Goal: Task Accomplishment & Management: Use online tool/utility

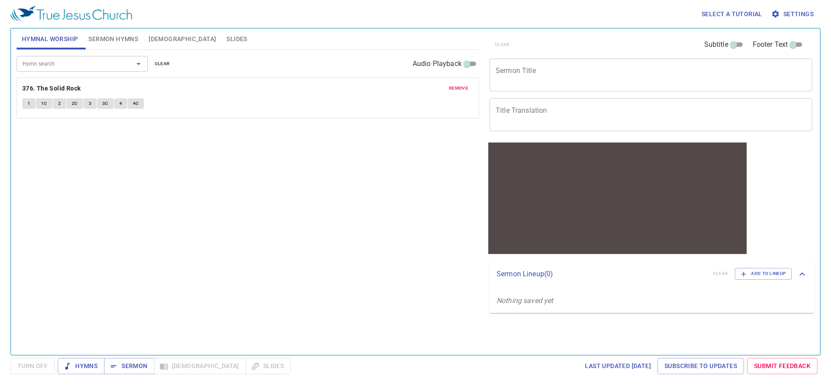
click at [547, 86] on div "x Sermon Title" at bounding box center [651, 75] width 323 height 33
click at [120, 42] on span "Sermon Hymns" at bounding box center [113, 39] width 50 height 11
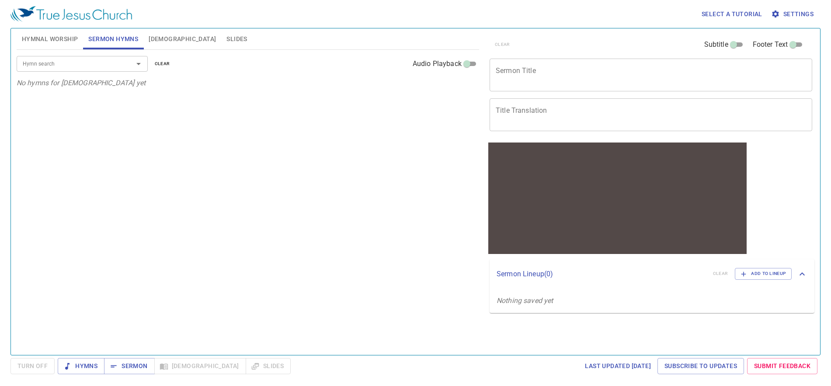
click at [153, 43] on span "Bible" at bounding box center [182, 39] width 67 height 11
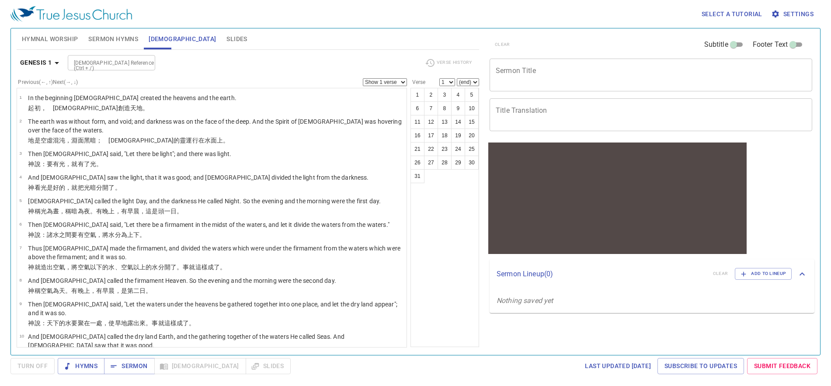
click at [221, 47] on button "Slides" at bounding box center [236, 38] width 31 height 21
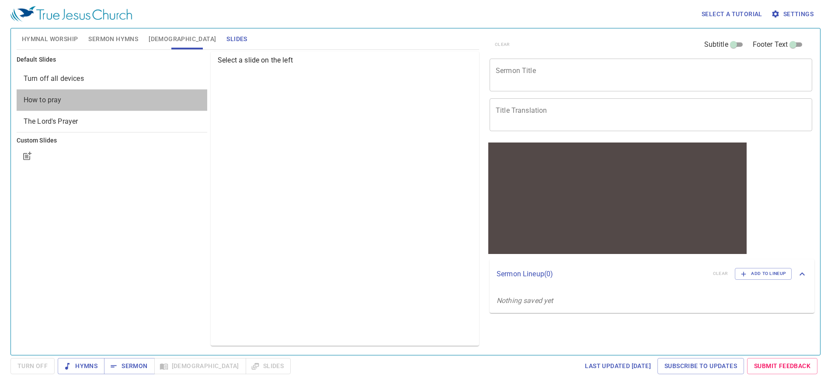
click at [135, 102] on span "How to pray" at bounding box center [112, 100] width 177 height 10
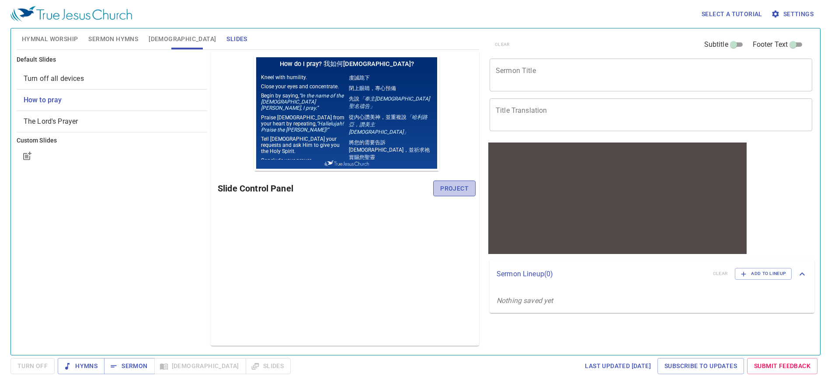
click at [446, 188] on span "Project" at bounding box center [454, 188] width 28 height 11
click at [110, 34] on span "Sermon Hymns" at bounding box center [113, 39] width 50 height 11
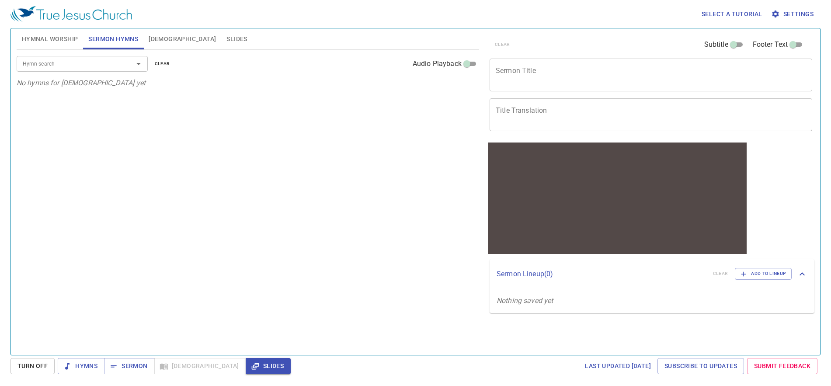
click at [82, 74] on div "Hymn search Hymn search clear Audio Playback" at bounding box center [248, 64] width 463 height 28
click at [83, 71] on div "Hymn search" at bounding box center [82, 63] width 131 height 15
type input "5"
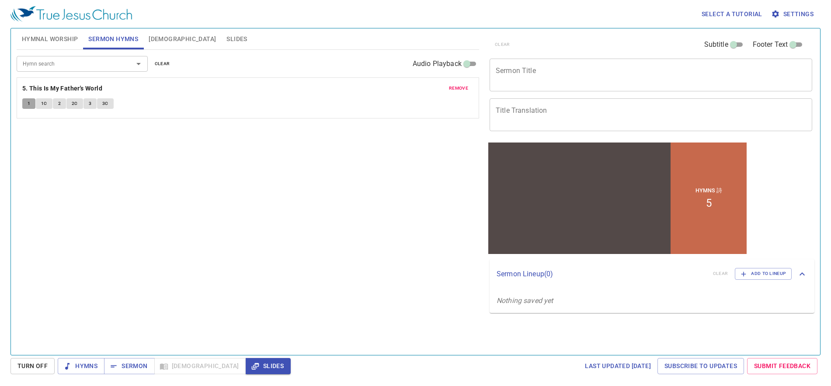
click at [30, 100] on span "1" at bounding box center [29, 104] width 3 height 8
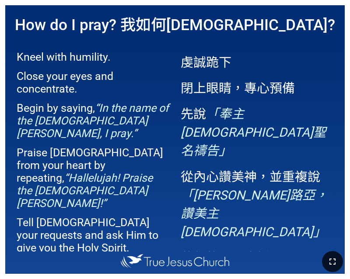
click at [330, 267] on icon "button" at bounding box center [332, 262] width 10 height 10
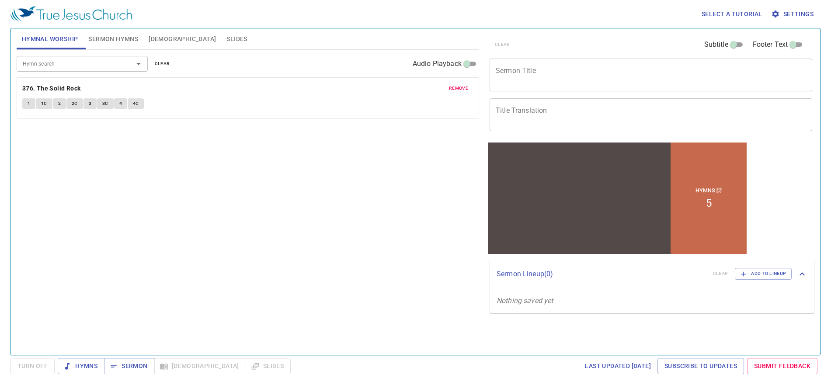
click at [49, 70] on div "Hymn search" at bounding box center [82, 63] width 131 height 15
click at [50, 70] on div "Hymn search" at bounding box center [82, 63] width 131 height 15
type input "5"
click at [28, 148] on button "1" at bounding box center [28, 144] width 13 height 10
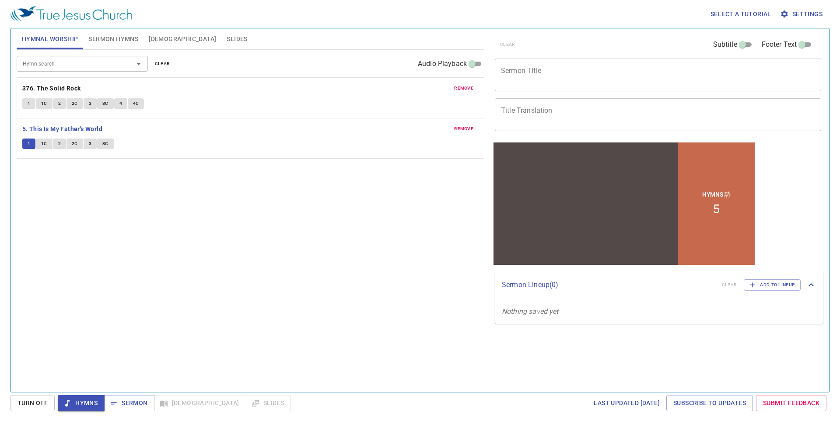
click at [38, 143] on button "1C" at bounding box center [44, 144] width 17 height 10
click at [56, 145] on button "2" at bounding box center [59, 144] width 13 height 10
click at [73, 144] on span "2C" at bounding box center [75, 144] width 6 height 8
click at [58, 145] on span "2" at bounding box center [59, 144] width 3 height 8
click at [73, 146] on span "2C" at bounding box center [75, 144] width 6 height 8
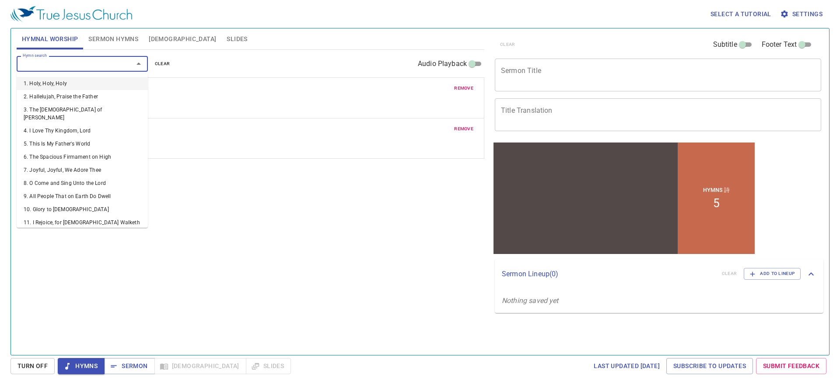
click at [75, 66] on input "Hymn search" at bounding box center [69, 64] width 100 height 10
type input "160"
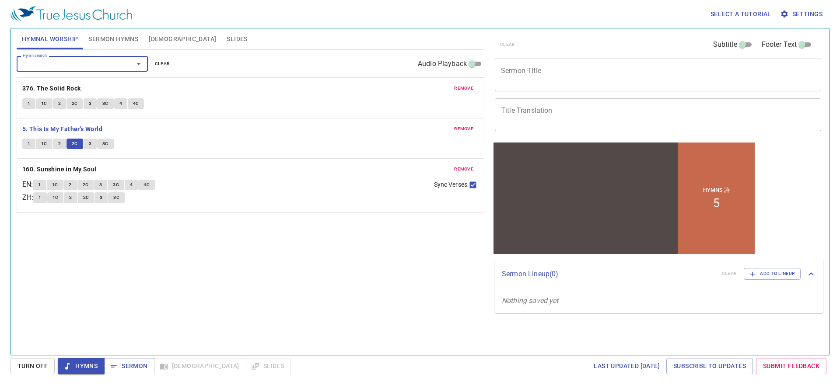
click at [40, 182] on button "1" at bounding box center [39, 185] width 13 height 10
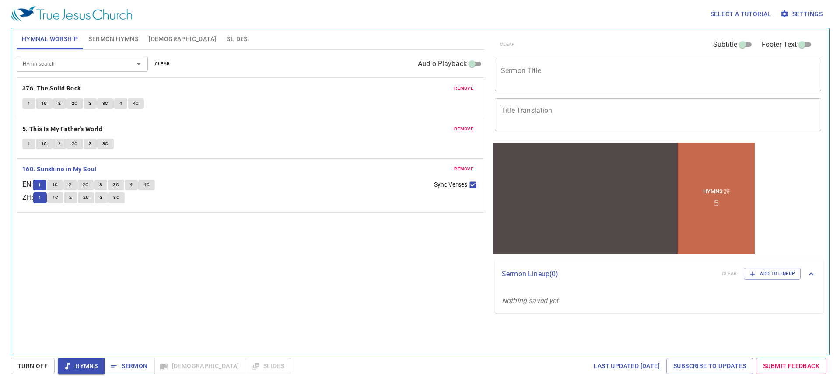
click at [475, 187] on input "Sync Verses" at bounding box center [472, 186] width 11 height 11
click at [474, 187] on input "Sync Verses" at bounding box center [472, 186] width 11 height 11
click at [61, 189] on button "1C" at bounding box center [55, 185] width 17 height 10
click at [473, 188] on input "Sync Verses" at bounding box center [472, 186] width 11 height 11
checkbox input "false"
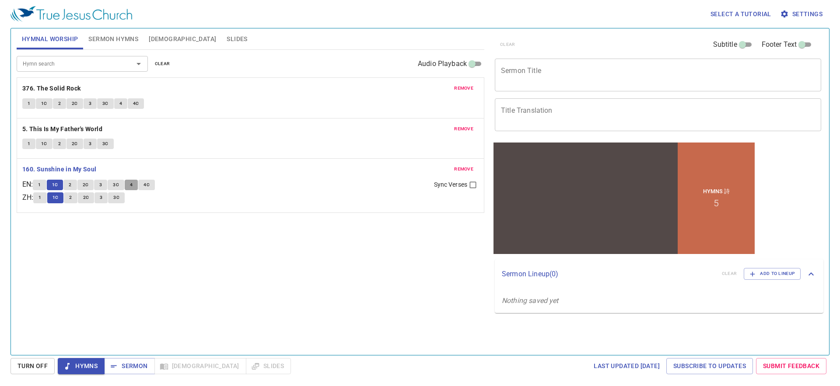
click at [133, 185] on span "4" at bounding box center [131, 185] width 3 height 8
click at [107, 194] on button "3" at bounding box center [100, 197] width 13 height 10
click at [144, 188] on button "4C" at bounding box center [146, 185] width 17 height 10
click at [122, 203] on div "1 1C 2 2C 3 3C" at bounding box center [229, 198] width 393 height 13
click at [119, 201] on span "3C" at bounding box center [116, 198] width 6 height 8
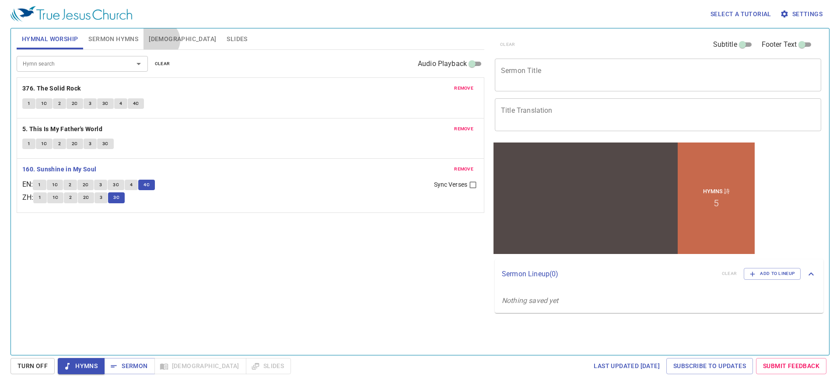
click at [160, 40] on span "Bible" at bounding box center [182, 39] width 67 height 11
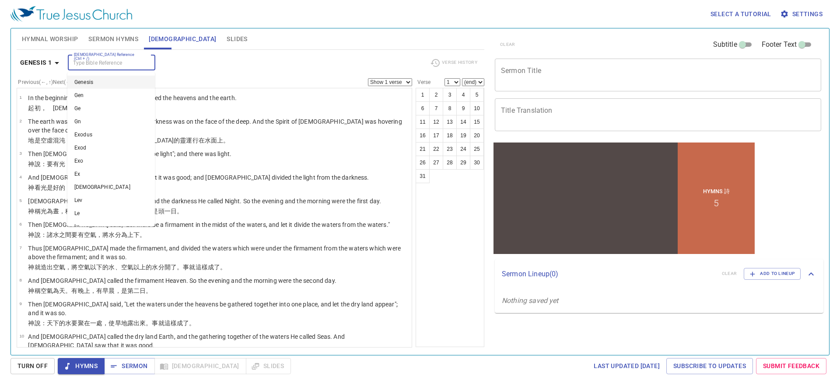
click at [133, 60] on input "Bible Reference (Ctrl + /)" at bounding box center [104, 63] width 68 height 10
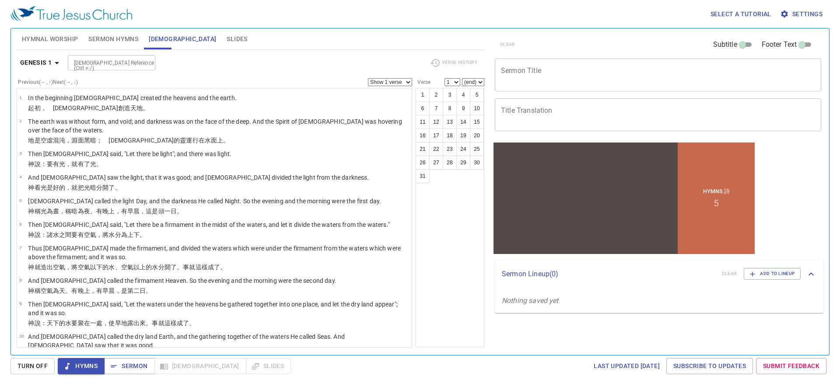
click at [183, 64] on div "Bible Reference (Ctrl + /) Bible Reference (Ctrl + /)" at bounding box center [245, 62] width 355 height 15
click at [60, 63] on icon "button" at bounding box center [57, 63] width 10 height 10
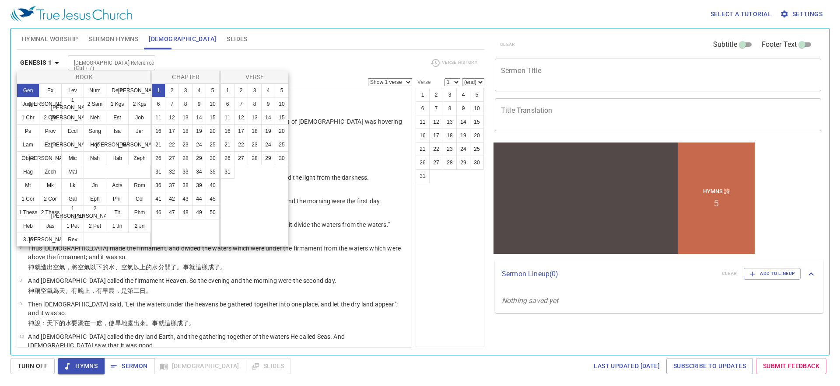
click at [219, 62] on div at bounding box center [420, 193] width 840 height 386
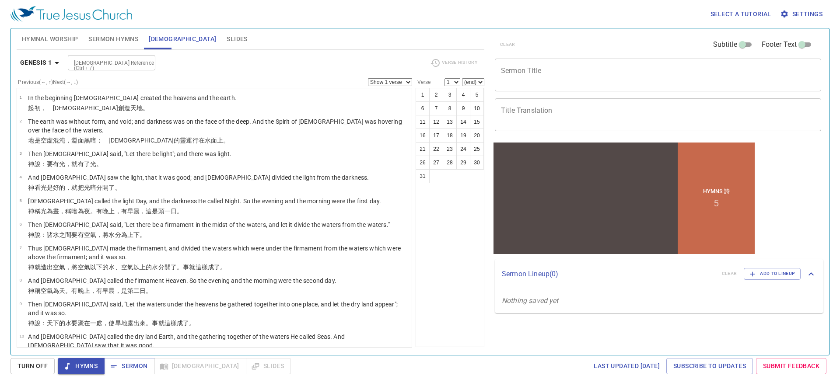
click at [114, 62] on input "Bible Reference (Ctrl + /)" at bounding box center [104, 63] width 68 height 10
type input "lk 4:18"
select select "18"
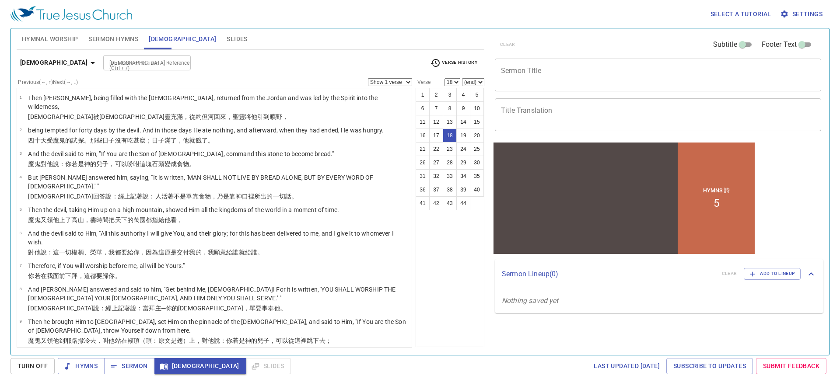
scroll to position [331, 0]
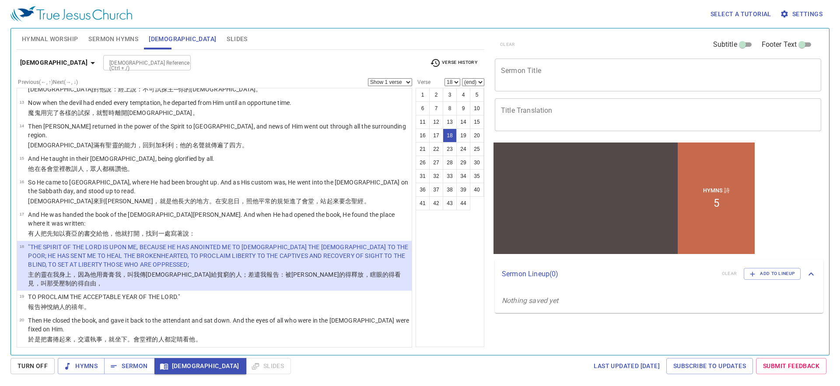
click at [396, 79] on select "Show 1 verse Show 2 verses Show 3 verses Show 4 verses Show 5 verses" at bounding box center [390, 82] width 44 height 8
select select "2"
click at [368, 78] on select "Show 1 verse Show 2 verses Show 3 verses Show 4 verses Show 5 verses" at bounding box center [390, 82] width 44 height 8
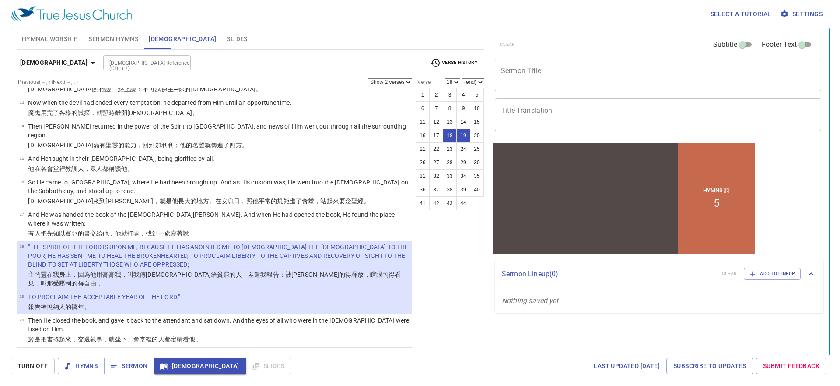
click at [447, 259] on div "1 2 3 4 5 6 7 8 9 10 11 12 13 14 15 16 17 18 19 20 21 22 23 24 25 26 27 28 29 3…" at bounding box center [449, 217] width 69 height 259
click at [622, 84] on div "x Sermon Title" at bounding box center [658, 75] width 326 height 33
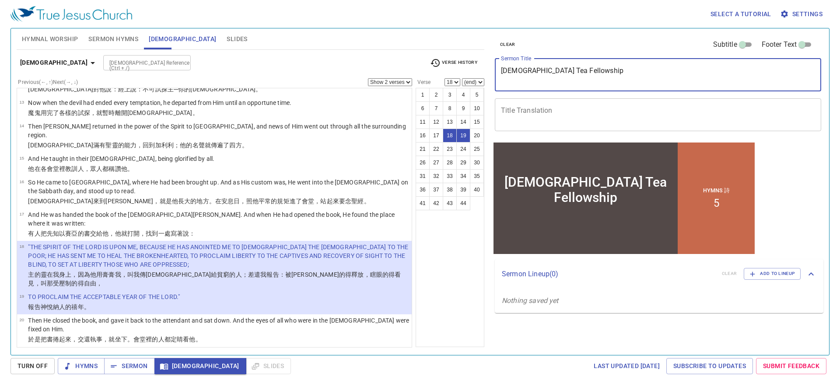
type textarea "[DEMOGRAPHIC_DATA] Tea Fellowship"
click at [564, 2] on div "Select a tutorial Settings" at bounding box center [417, 14] width 815 height 28
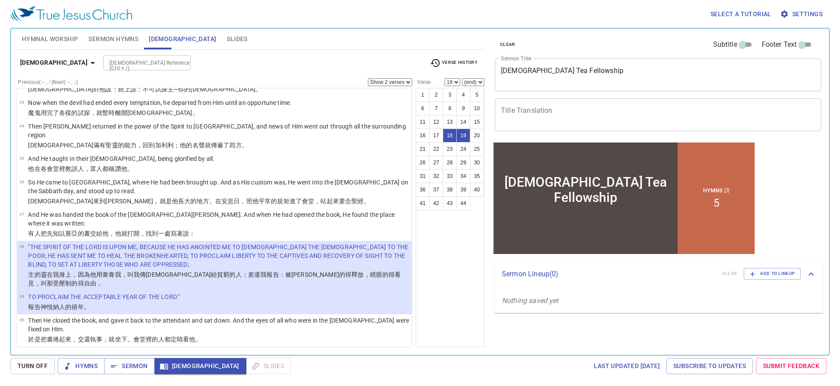
click at [433, 238] on div "1 2 3 4 5 6 7 8 9 10 11 12 13 14 15 16 17 18 19 20 21 22 23 24 25 26 27 28 29 3…" at bounding box center [449, 217] width 69 height 259
click at [112, 42] on span "Sermon Hymns" at bounding box center [113, 39] width 50 height 11
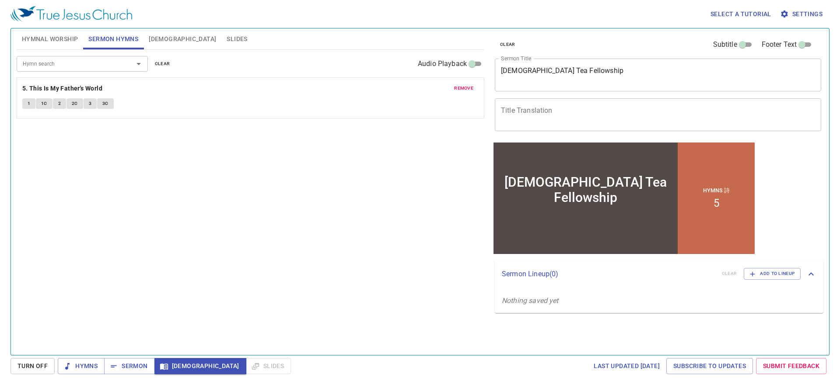
click at [104, 63] on input "Hymn search" at bounding box center [69, 64] width 100 height 10
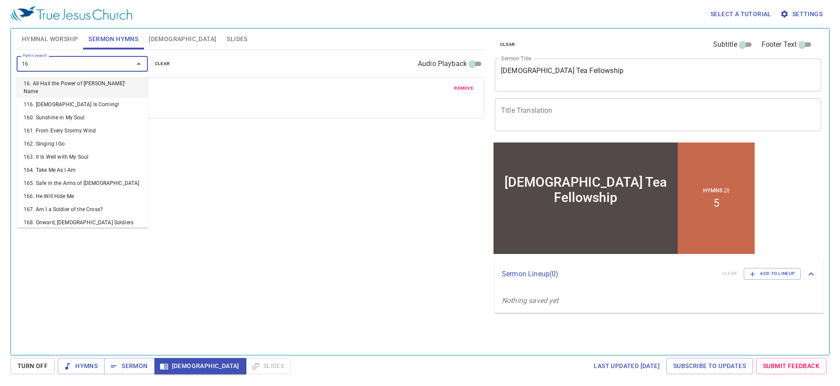
type input "160"
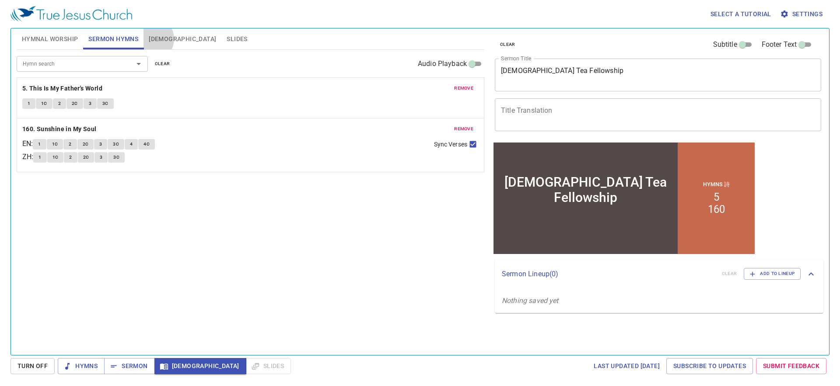
click at [151, 39] on span "Bible" at bounding box center [182, 39] width 67 height 11
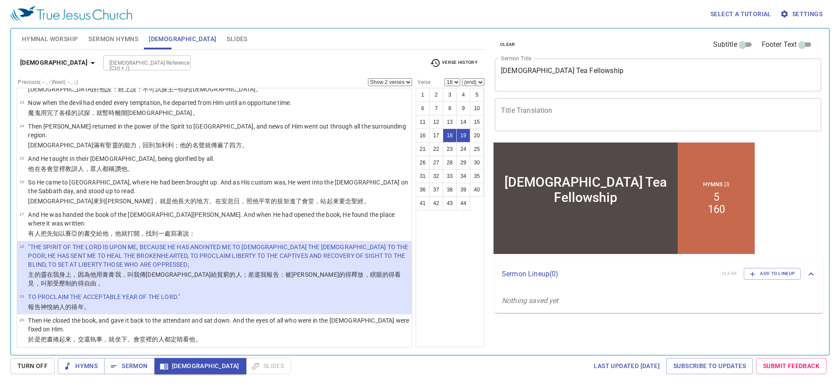
click at [438, 255] on div "1 2 3 4 5 6 7 8 9 10 11 12 13 14 15 16 17 18 19 20 21 22 23 24 25 26 27 28 29 3…" at bounding box center [449, 217] width 69 height 259
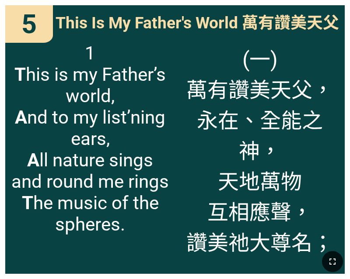
click at [334, 263] on icon "button" at bounding box center [332, 262] width 10 height 10
